Goal: Information Seeking & Learning: Learn about a topic

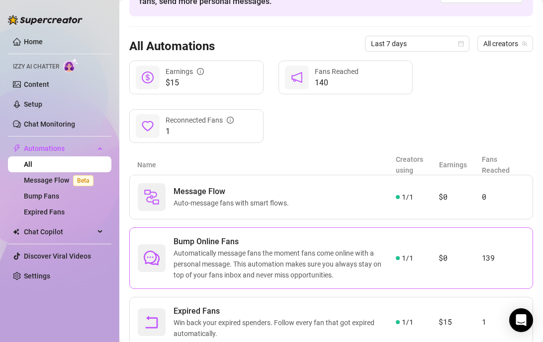
scroll to position [103, 0]
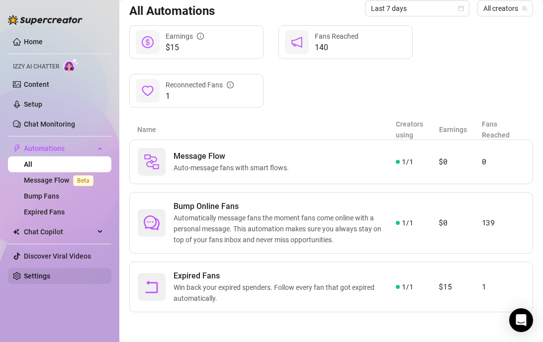
click at [43, 274] on link "Settings" at bounding box center [37, 276] width 26 height 8
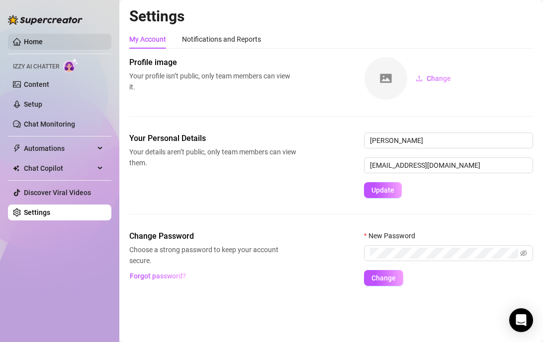
click at [41, 40] on link "Home" at bounding box center [33, 42] width 19 height 8
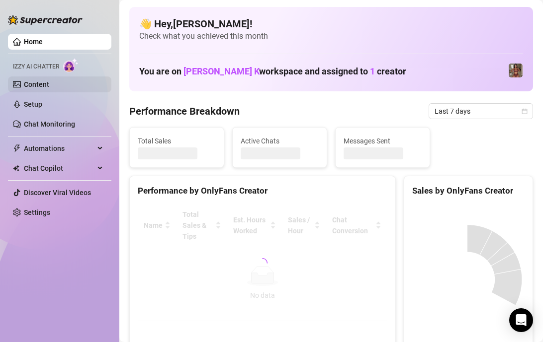
click at [49, 85] on link "Content" at bounding box center [36, 84] width 25 height 8
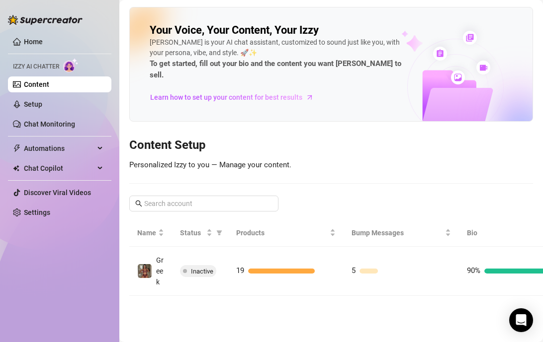
click at [190, 181] on div "Your Voice, Your Content, Your [PERSON_NAME] is your AI chat assistant, customi…" at bounding box center [330, 151] width 403 height 289
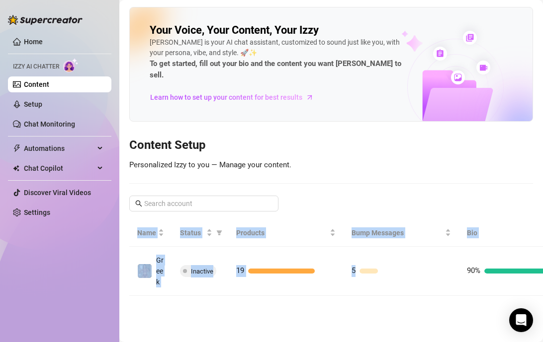
drag, startPoint x: 404, startPoint y: 270, endPoint x: 124, endPoint y: 263, distance: 280.8
click at [124, 263] on main "Your Voice, Your Content, Your [PERSON_NAME] is your AI chat assistant, customi…" at bounding box center [330, 171] width 423 height 342
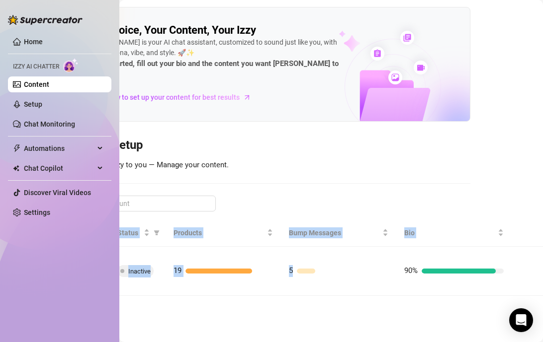
click at [415, 300] on main "Your Voice, Your Content, Your [PERSON_NAME] is your AI chat assistant, customi…" at bounding box center [268, 171] width 423 height 342
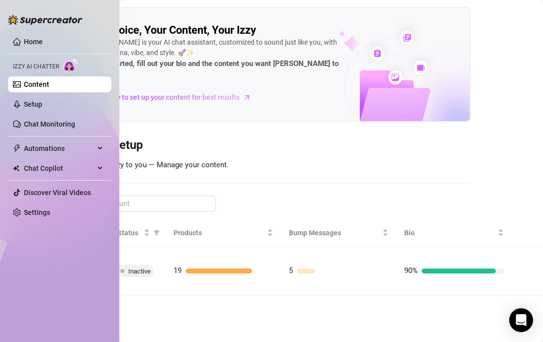
scroll to position [0, 0]
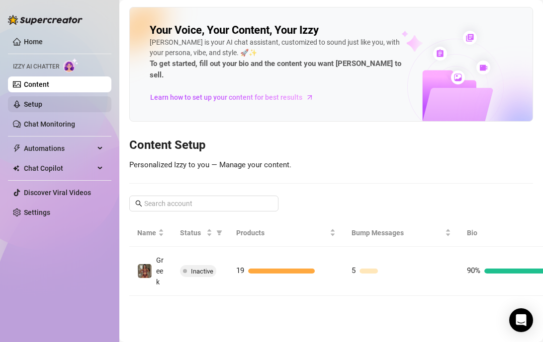
click at [41, 102] on link "Setup" at bounding box center [33, 104] width 18 height 8
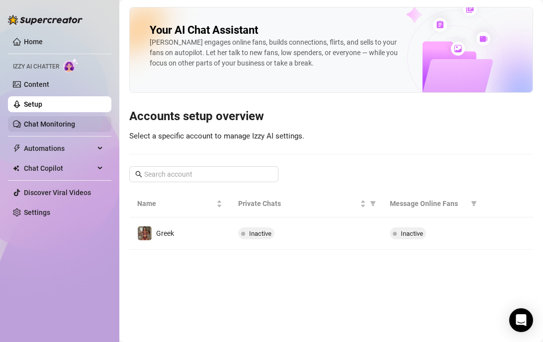
click at [42, 122] on link "Chat Monitoring" at bounding box center [49, 124] width 51 height 8
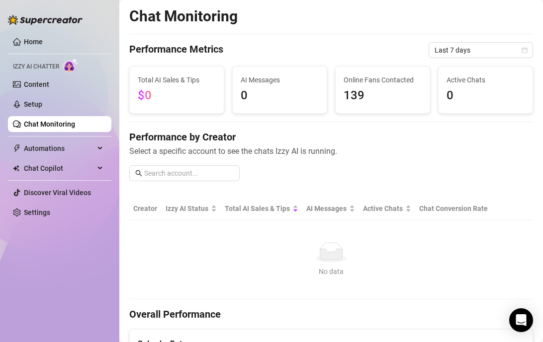
click at [358, 99] on span "139" at bounding box center [382, 95] width 78 height 19
click at [54, 147] on span "Automations" at bounding box center [59, 149] width 71 height 16
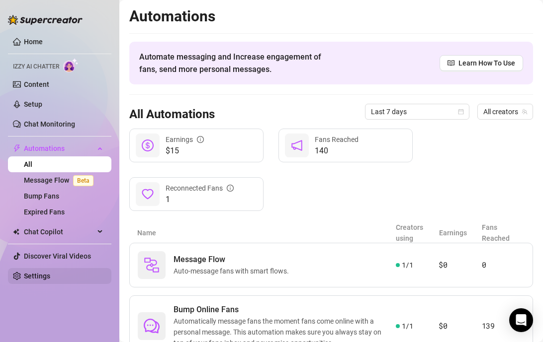
click at [36, 273] on link "Settings" at bounding box center [37, 276] width 26 height 8
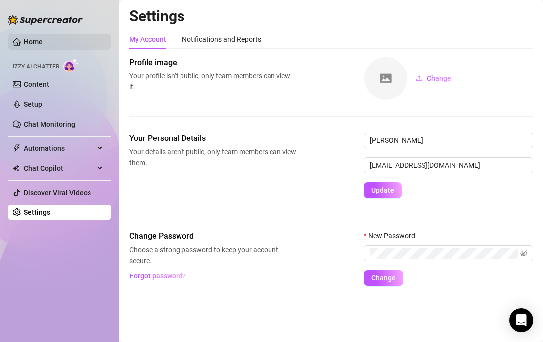
click at [35, 38] on link "Home" at bounding box center [33, 42] width 19 height 8
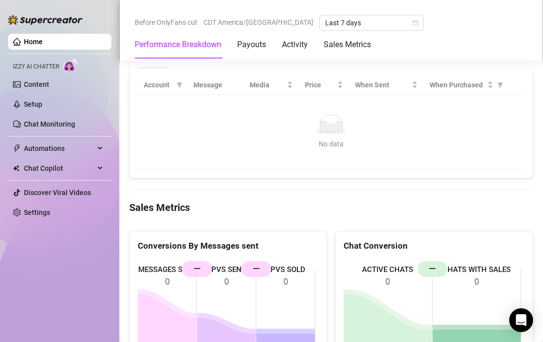
scroll to position [918, 0]
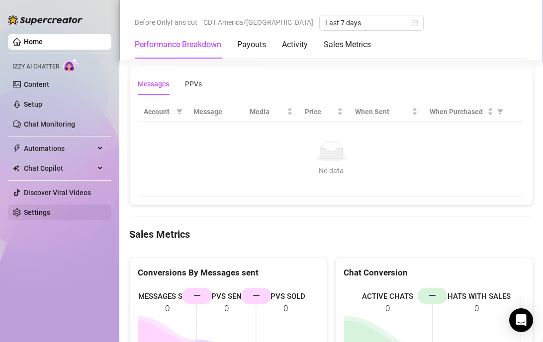
click at [50, 209] on link "Settings" at bounding box center [37, 213] width 26 height 8
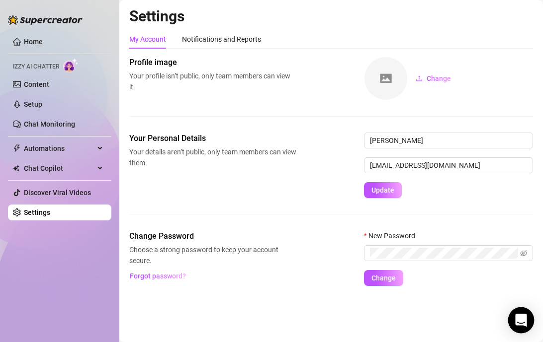
click at [516, 313] on div "Open Intercom Messenger" at bounding box center [521, 321] width 26 height 26
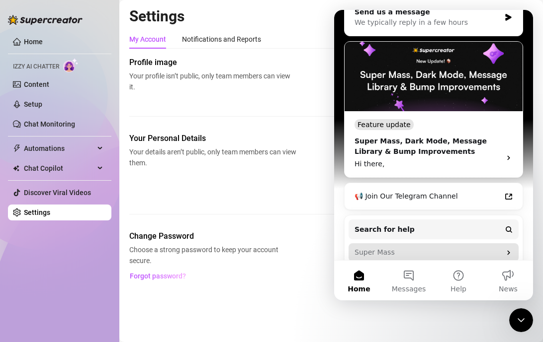
scroll to position [194, 0]
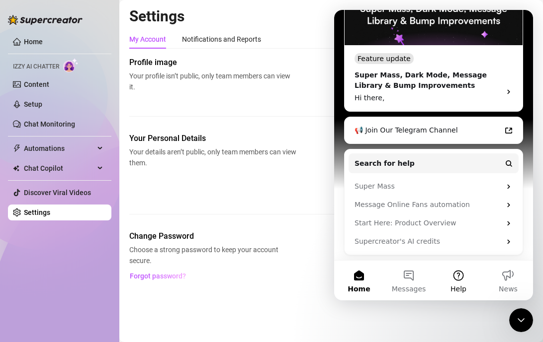
click at [458, 279] on button "Help" at bounding box center [458, 281] width 50 height 40
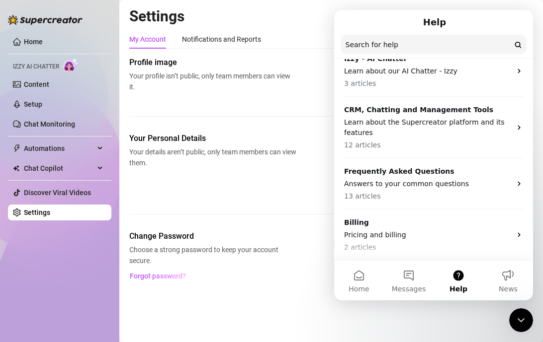
scroll to position [0, 0]
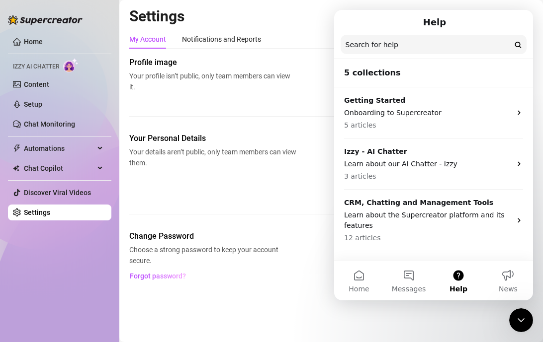
click at [389, 38] on input "Search for help" at bounding box center [433, 44] width 186 height 19
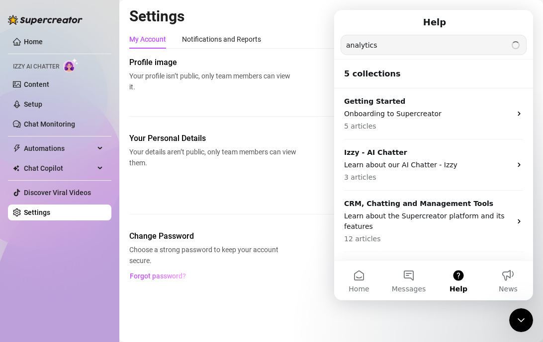
type input "analytics"
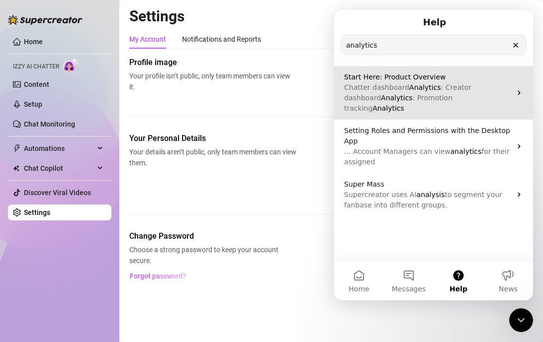
click at [438, 92] on p "Chatter dashboard Analytics : Creator dashboard Analytics : Promotion tracking …" at bounding box center [427, 97] width 167 height 31
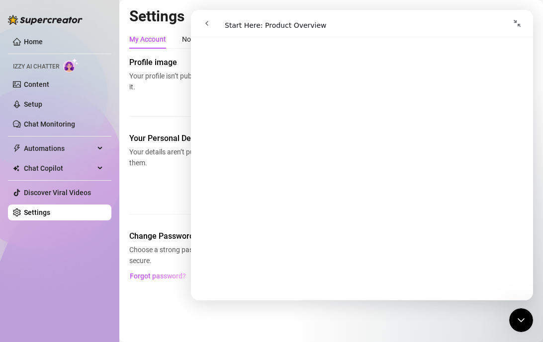
scroll to position [321, 0]
drag, startPoint x: 135, startPoint y: 108, endPoint x: 66, endPoint y: 50, distance: 90.6
click at [135, 108] on div "Profile image Your profile isn’t public, only team members can view it. Change" at bounding box center [330, 95] width 403 height 76
click at [208, 24] on icon "go back" at bounding box center [207, 23] width 8 height 8
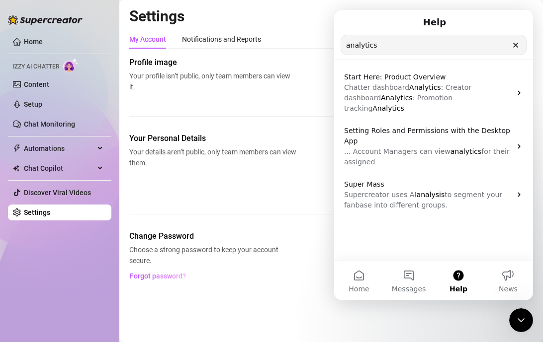
drag, startPoint x: 209, startPoint y: 86, endPoint x: 204, endPoint y: 86, distance: 5.0
click at [209, 86] on span "Your profile isn’t public, only team members can view it." at bounding box center [212, 82] width 167 height 22
click at [510, 37] on input "analytics" at bounding box center [433, 44] width 185 height 19
drag, startPoint x: 515, startPoint y: 46, endPoint x: 505, endPoint y: 50, distance: 10.7
click at [515, 46] on icon "Clear" at bounding box center [515, 45] width 8 height 8
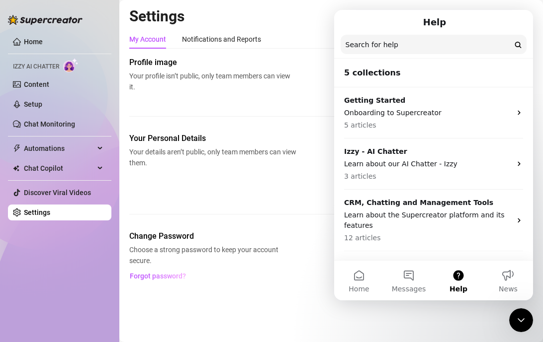
click at [196, 87] on span "Your profile isn’t public, only team members can view it." at bounding box center [212, 82] width 167 height 22
click at [49, 86] on link "Content" at bounding box center [36, 84] width 25 height 8
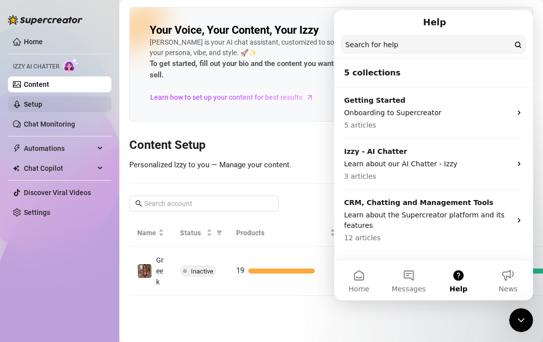
click at [42, 100] on link "Setup" at bounding box center [33, 104] width 18 height 8
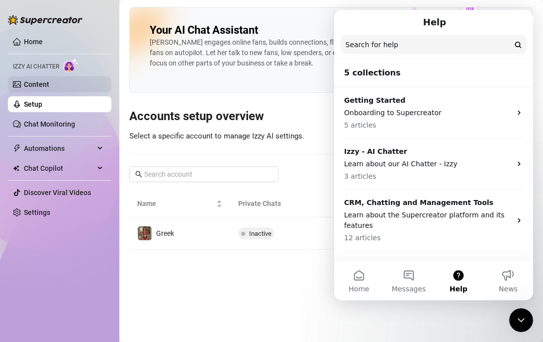
click at [49, 88] on link "Content" at bounding box center [36, 84] width 25 height 8
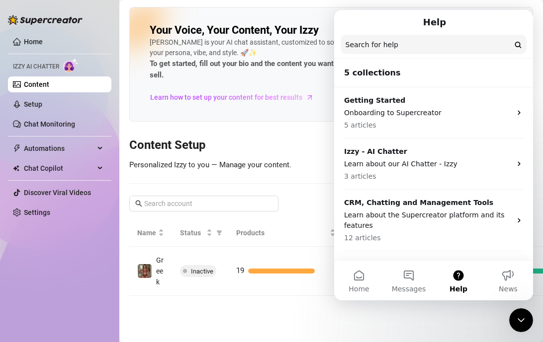
click at [221, 161] on span "Personalized Izzy to you — Manage your content." at bounding box center [210, 165] width 162 height 9
click at [406, 279] on button "Messages" at bounding box center [409, 281] width 50 height 40
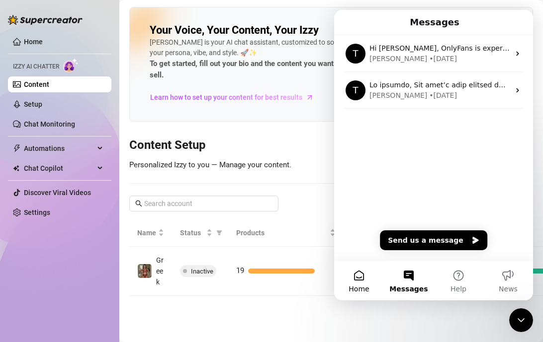
click at [360, 278] on button "Home" at bounding box center [359, 281] width 50 height 40
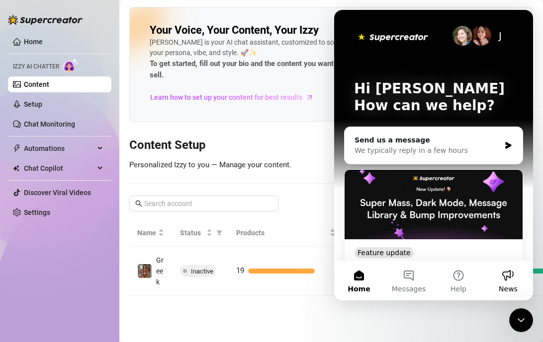
click at [501, 278] on button "News" at bounding box center [508, 281] width 50 height 40
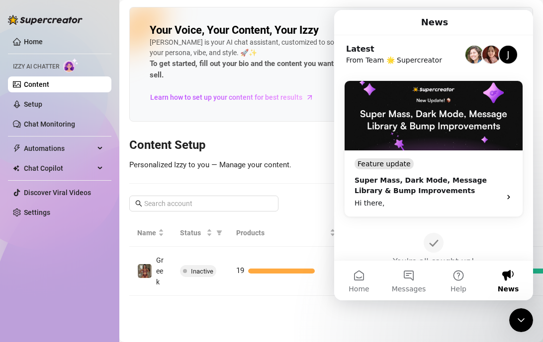
scroll to position [55, 0]
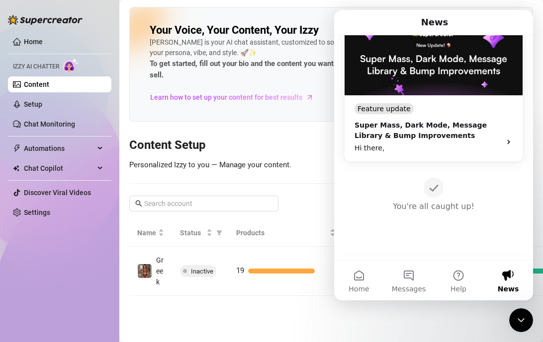
drag, startPoint x: 177, startPoint y: 298, endPoint x: 107, endPoint y: 250, distance: 84.4
click at [176, 298] on main "Your Voice, Your Content, Your [PERSON_NAME] is your AI chat assistant, customi…" at bounding box center [330, 171] width 423 height 342
click at [63, 158] on ul "Home Izzy AI Chatter Content Setup Chat Monitoring Automations All Message Flow…" at bounding box center [59, 127] width 103 height 195
drag, startPoint x: 59, startPoint y: 146, endPoint x: 53, endPoint y: 116, distance: 30.4
click at [59, 146] on span "Automations" at bounding box center [59, 149] width 71 height 16
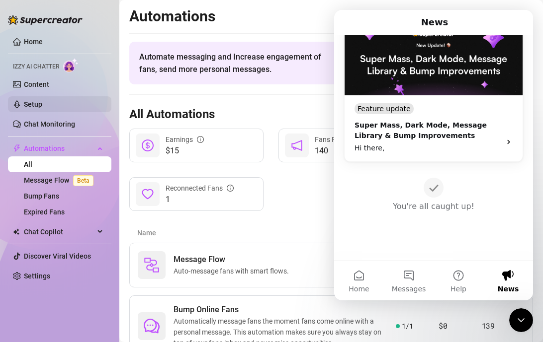
click at [42, 106] on link "Setup" at bounding box center [33, 104] width 18 height 8
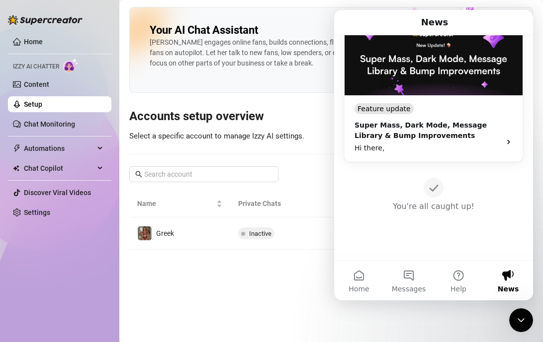
click at [45, 31] on ul "Home Izzy AI Chatter Content Setup Chat Monitoring Automations All Message Flow…" at bounding box center [59, 127] width 103 height 195
click at [40, 41] on link "Home" at bounding box center [33, 42] width 19 height 8
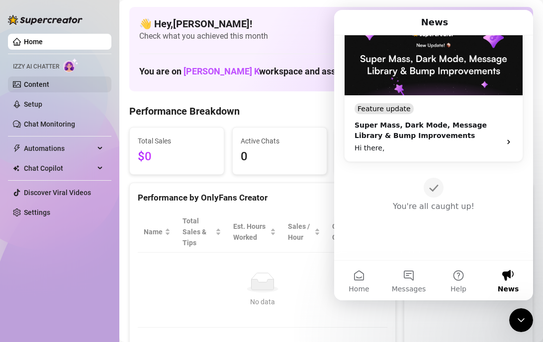
click at [49, 84] on link "Content" at bounding box center [36, 84] width 25 height 8
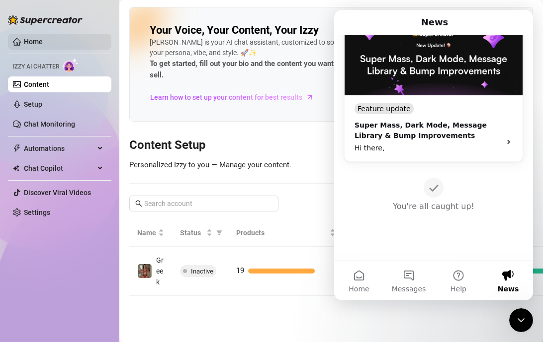
drag, startPoint x: 42, startPoint y: 44, endPoint x: 51, endPoint y: 43, distance: 9.6
click at [42, 44] on link "Home" at bounding box center [33, 42] width 19 height 8
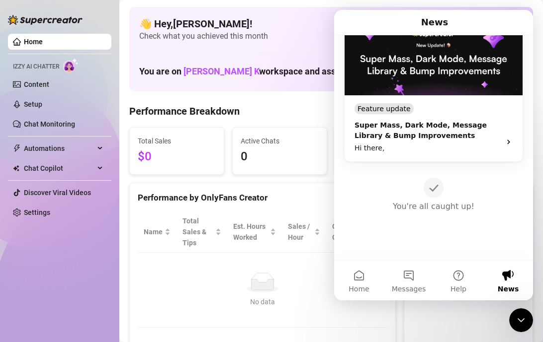
click at [518, 321] on icon "Close Intercom Messenger" at bounding box center [521, 321] width 12 height 12
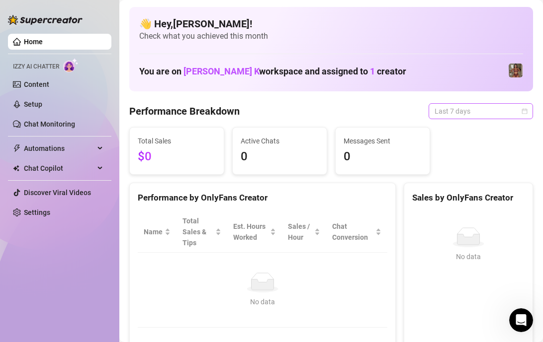
click at [481, 107] on span "Last 7 days" at bounding box center [480, 111] width 92 height 15
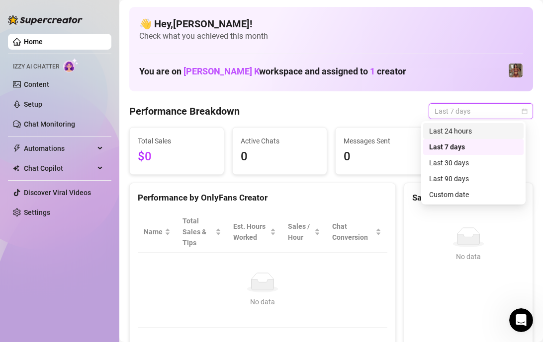
drag, startPoint x: 451, startPoint y: 128, endPoint x: 438, endPoint y: 130, distance: 12.6
click at [451, 128] on div "Last 24 hours" at bounding box center [473, 131] width 88 height 11
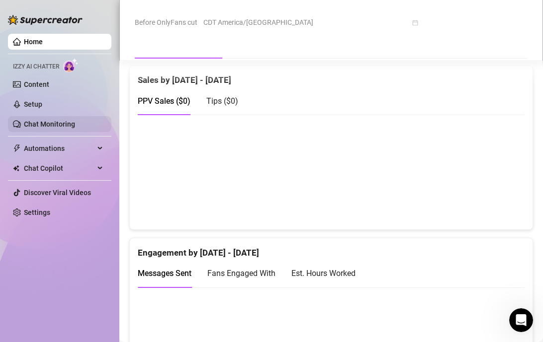
scroll to position [548, 0]
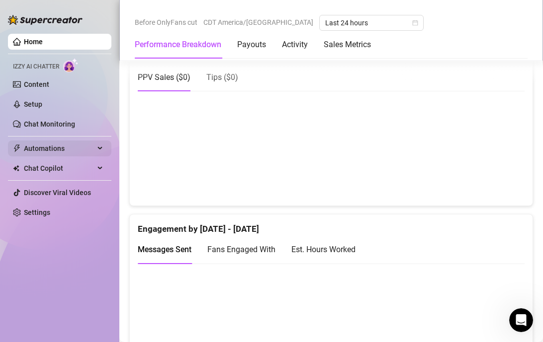
click at [51, 149] on span "Automations" at bounding box center [59, 149] width 71 height 16
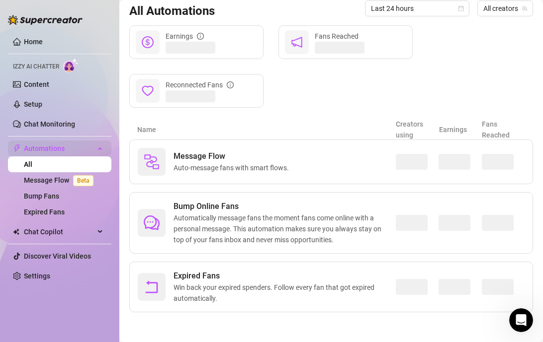
scroll to position [103, 0]
click at [50, 272] on link "Settings" at bounding box center [37, 276] width 26 height 8
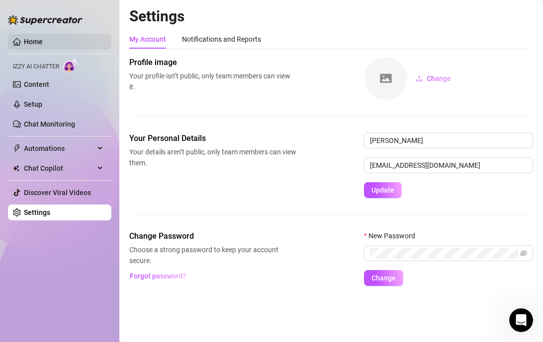
click at [38, 18] on img at bounding box center [45, 20] width 75 height 10
click at [34, 43] on link "Home" at bounding box center [33, 42] width 19 height 8
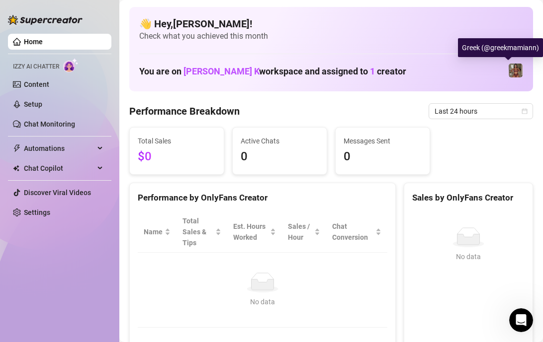
click at [510, 72] on img at bounding box center [515, 71] width 14 height 14
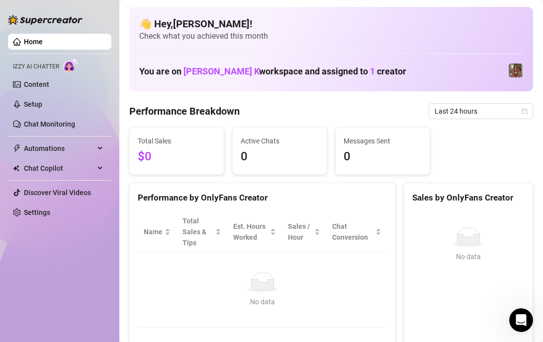
click at [508, 68] on img at bounding box center [515, 71] width 14 height 14
click at [194, 66] on span "[PERSON_NAME] K" at bounding box center [221, 71] width 76 height 10
click at [197, 69] on span "[PERSON_NAME] K" at bounding box center [221, 71] width 76 height 10
click at [370, 69] on span "1" at bounding box center [372, 71] width 5 height 10
click at [510, 67] on img at bounding box center [515, 71] width 14 height 14
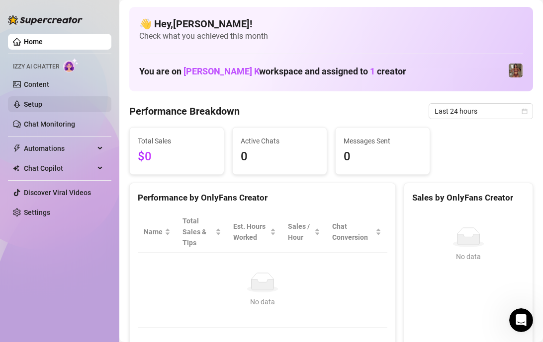
click at [42, 108] on link "Setup" at bounding box center [33, 104] width 18 height 8
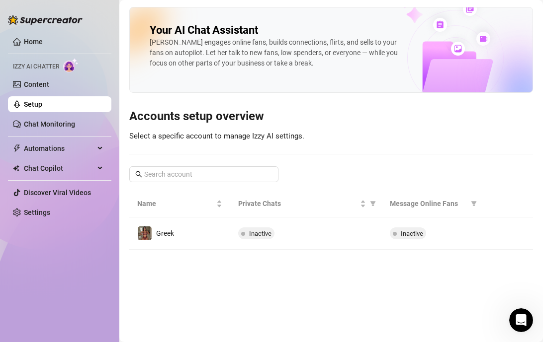
drag, startPoint x: 43, startPoint y: 81, endPoint x: 83, endPoint y: 101, distance: 45.6
click at [43, 81] on link "Content" at bounding box center [36, 84] width 25 height 8
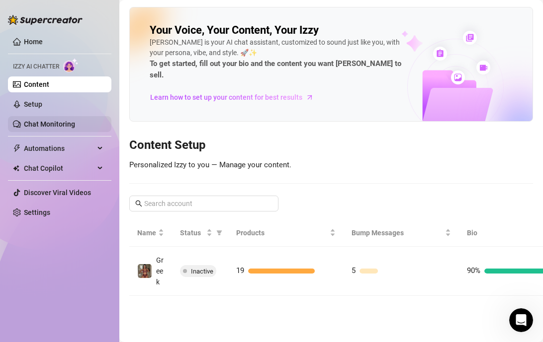
click at [75, 128] on link "Chat Monitoring" at bounding box center [49, 124] width 51 height 8
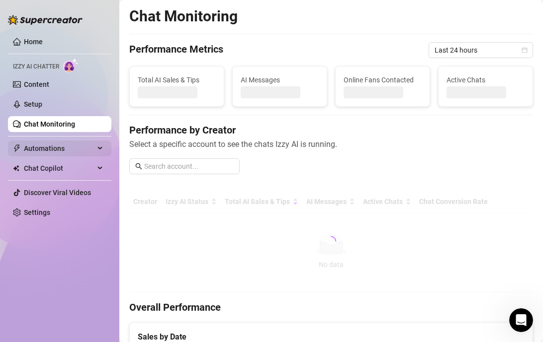
click at [81, 153] on span "Automations" at bounding box center [59, 149] width 71 height 16
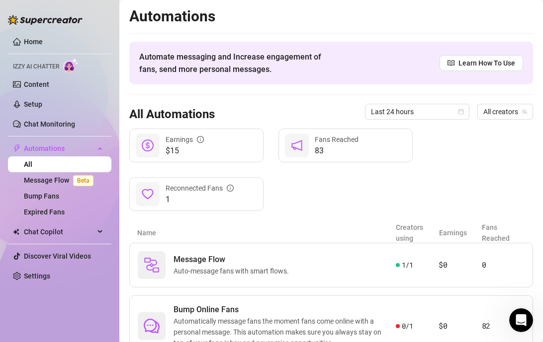
click at [457, 179] on div "$15 Earnings 83 Fans Reached 1 Reconnected Fans" at bounding box center [330, 170] width 403 height 82
click at [254, 100] on div "All Automations Last 24 hours All creators" at bounding box center [330, 112] width 403 height 34
click at [43, 45] on link "Home" at bounding box center [33, 42] width 19 height 8
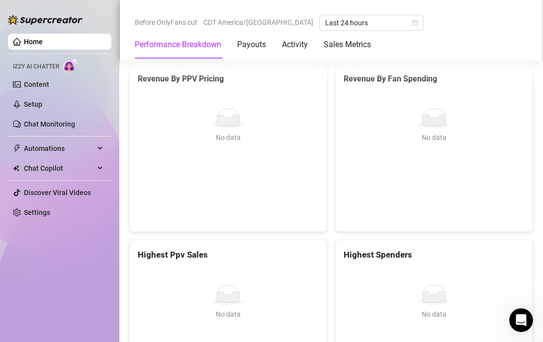
scroll to position [1402, 0]
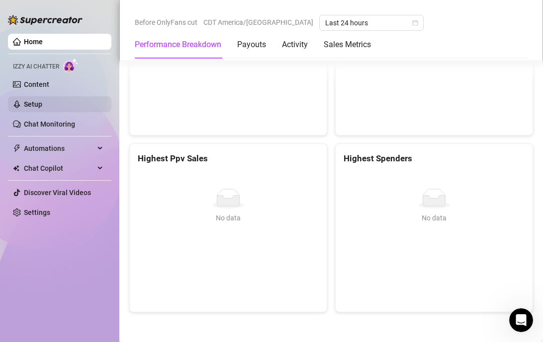
click at [42, 108] on link "Setup" at bounding box center [33, 104] width 18 height 8
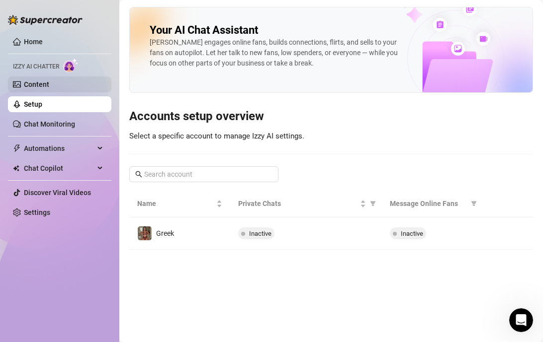
click at [49, 88] on link "Content" at bounding box center [36, 84] width 25 height 8
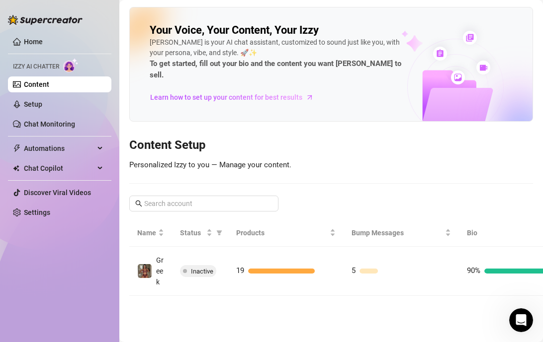
click at [65, 128] on link "Chat Monitoring" at bounding box center [49, 124] width 51 height 8
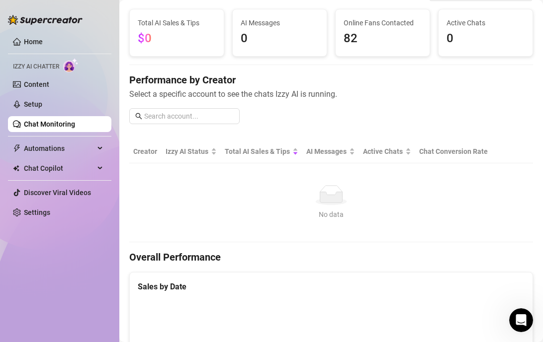
scroll to position [62, 0]
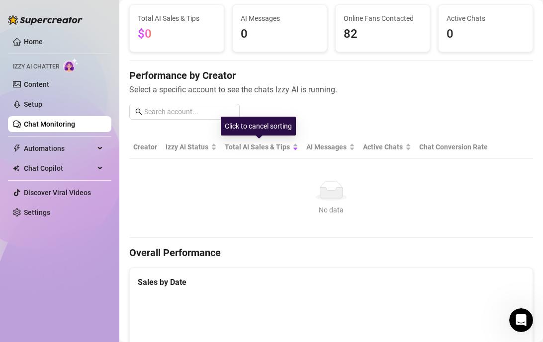
click at [225, 119] on div "Click to cancel sorting" at bounding box center [258, 126] width 75 height 19
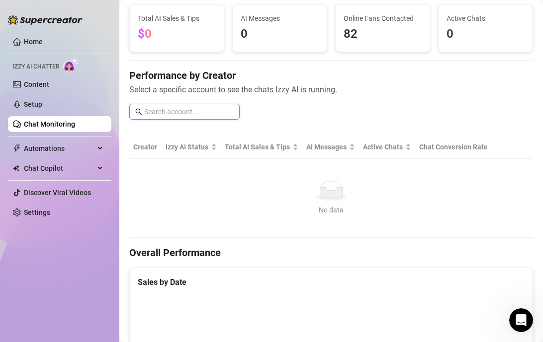
click at [223, 115] on input "text" at bounding box center [188, 111] width 89 height 11
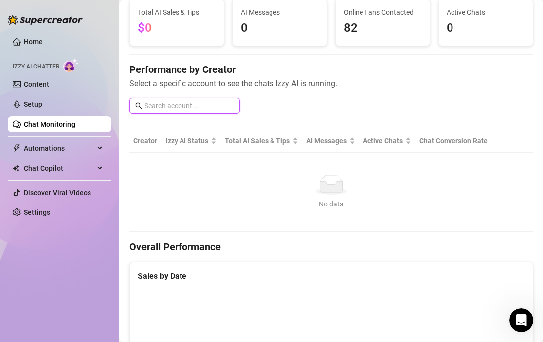
scroll to position [75, 0]
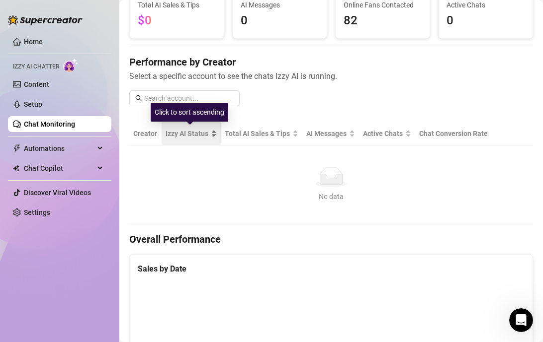
click at [195, 139] on span "Izzy AI Status" at bounding box center [186, 133] width 43 height 11
click at [279, 177] on td "No data No data" at bounding box center [330, 185] width 403 height 79
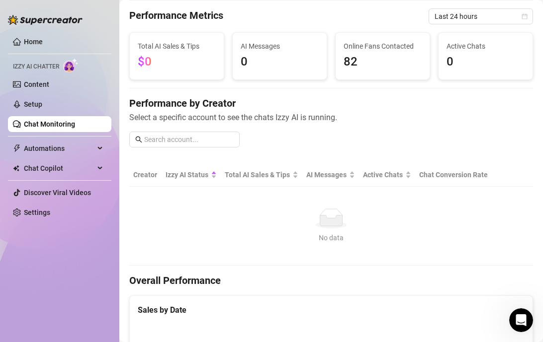
scroll to position [0, 0]
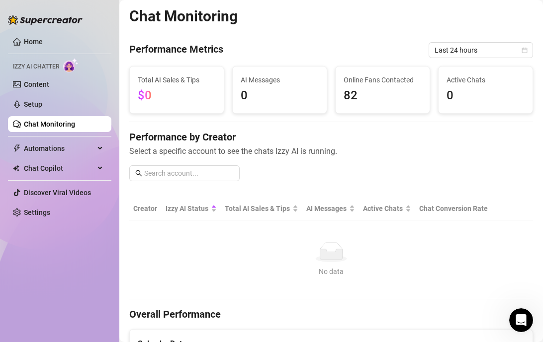
click at [181, 98] on span "$0" at bounding box center [177, 95] width 78 height 19
drag, startPoint x: 366, startPoint y: 35, endPoint x: 304, endPoint y: 80, distance: 76.9
